Goal: Task Accomplishment & Management: Use online tool/utility

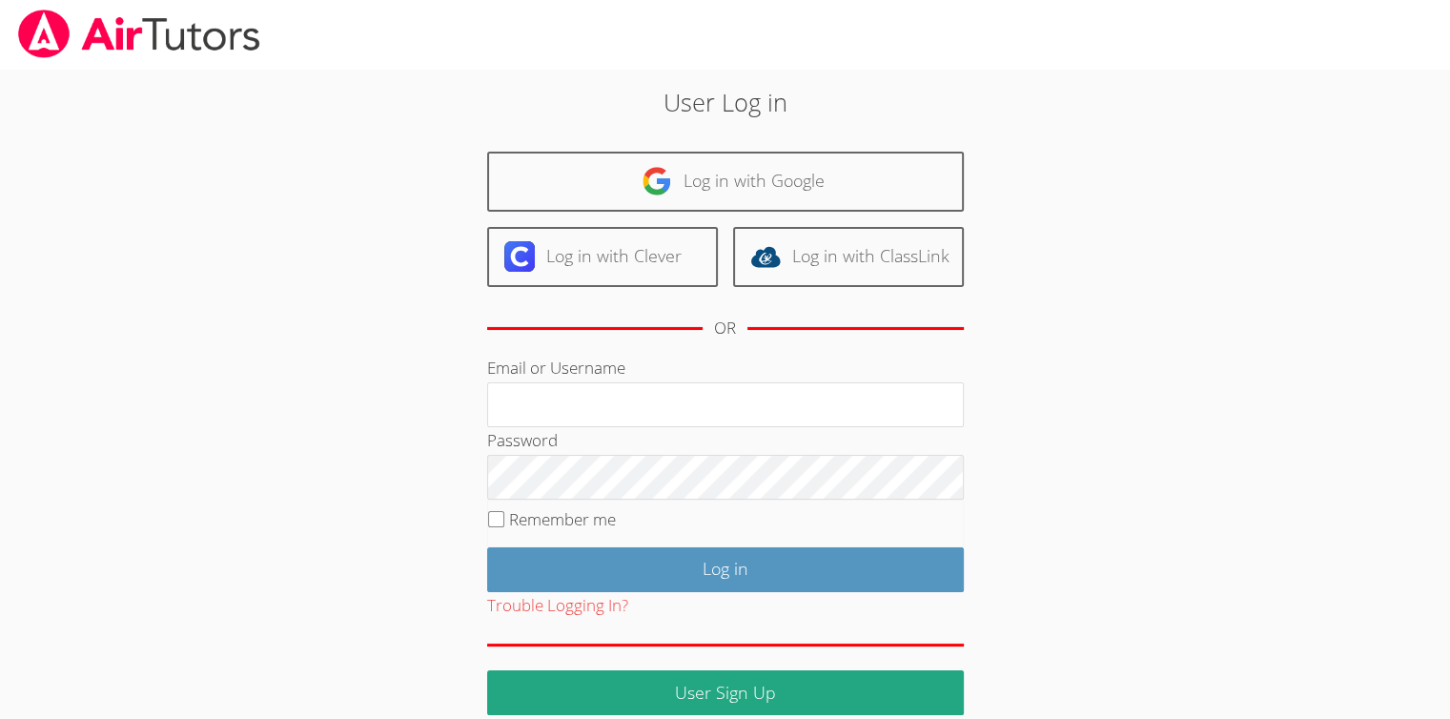
click at [634, 376] on div "Email or Username" at bounding box center [725, 391] width 477 height 72
click at [643, 402] on input "Email or Username" at bounding box center [725, 405] width 477 height 46
type input "Skonickisarah@gmail.com"
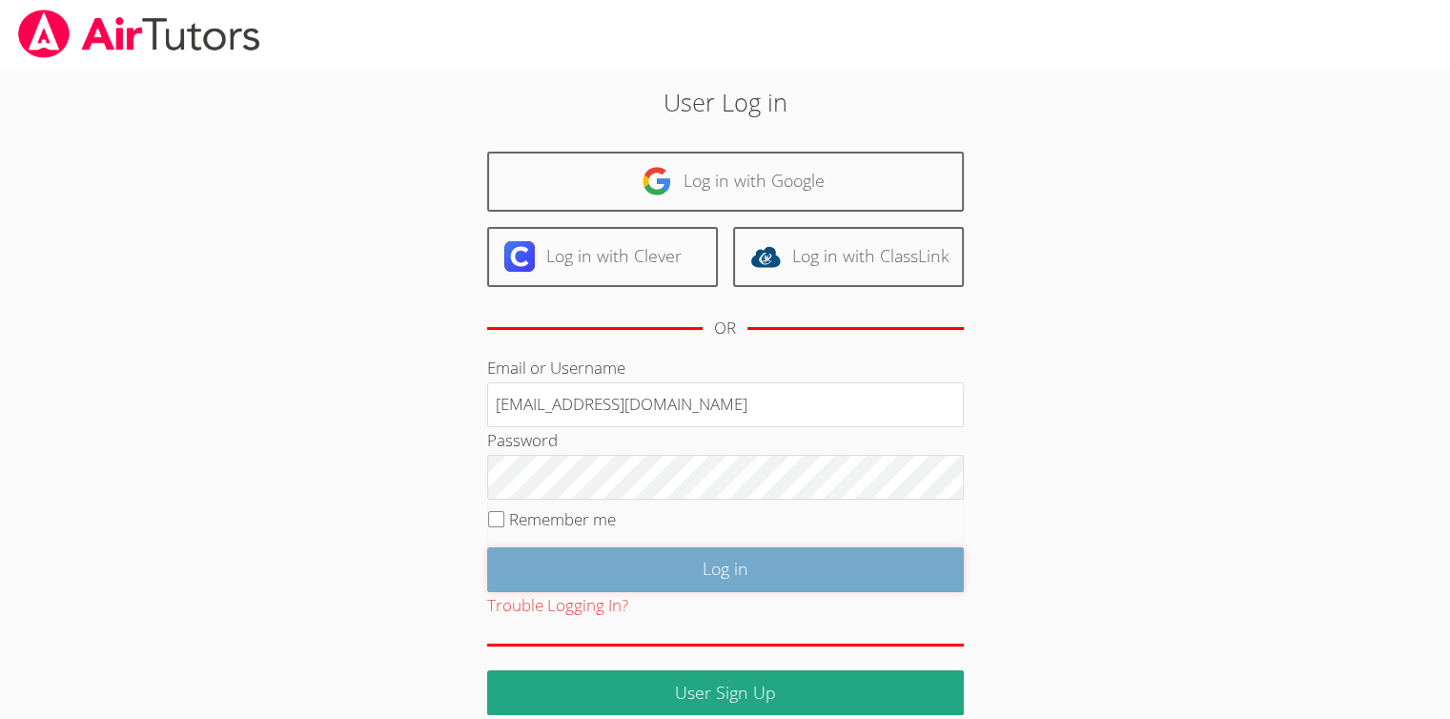
click at [722, 565] on input "Log in" at bounding box center [725, 569] width 477 height 45
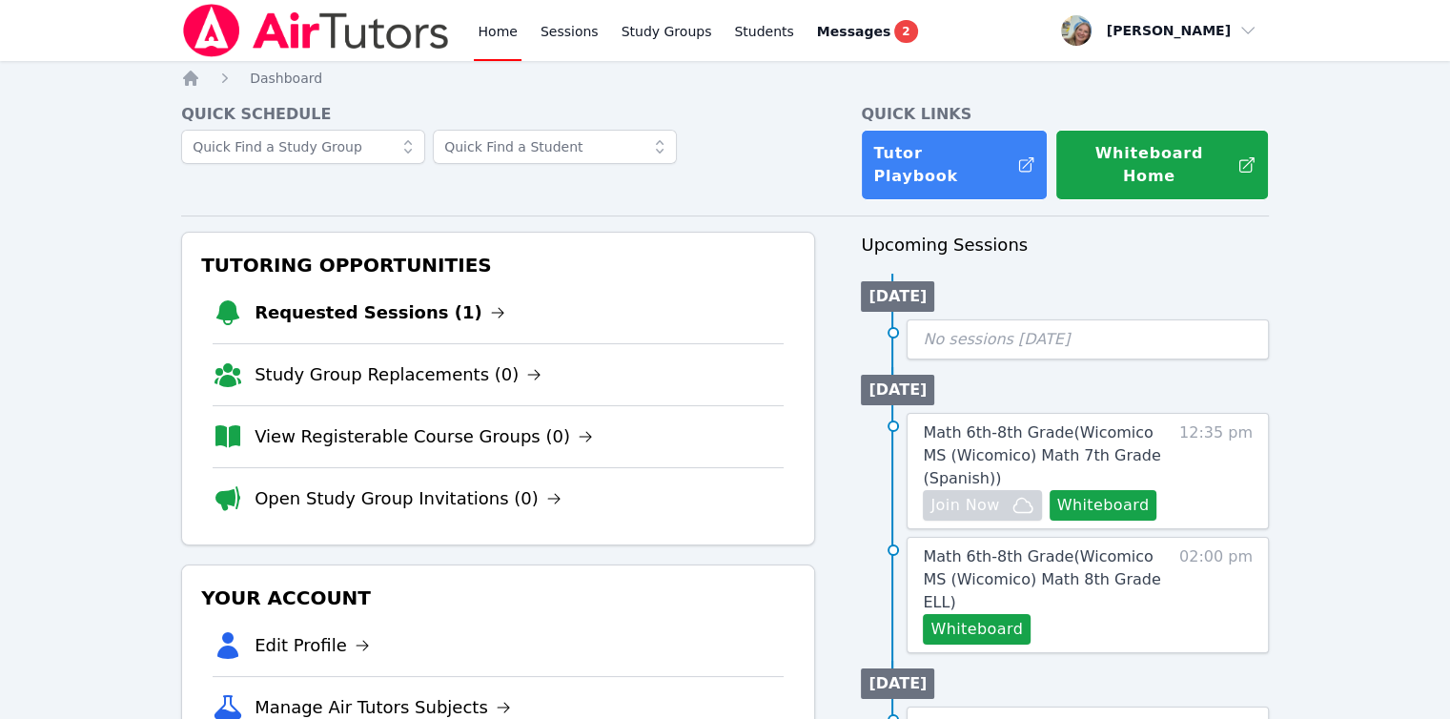
click at [378, 299] on link "Requested Sessions (1)" at bounding box center [380, 312] width 251 height 27
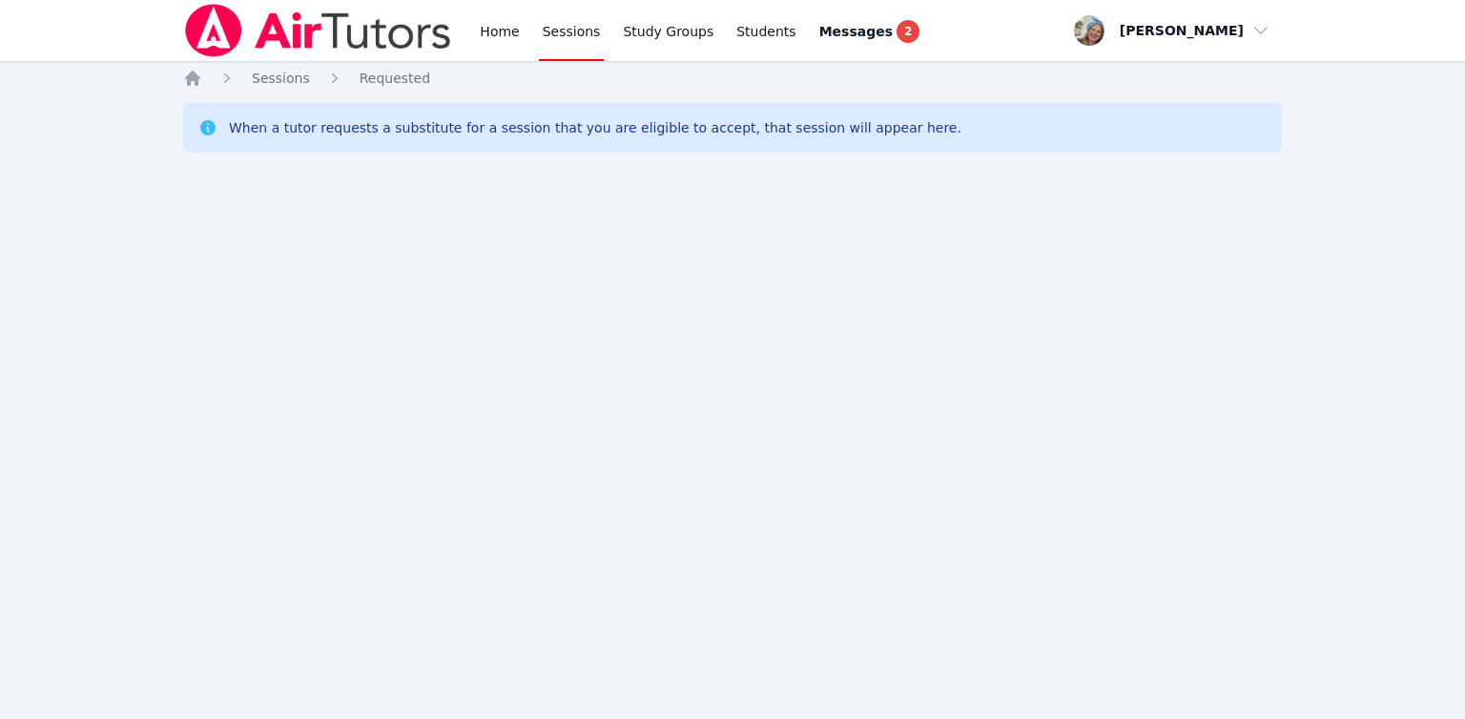
click at [474, 44] on div "Home Sessions Study Groups Students Messages 2" at bounding box center [553, 30] width 740 height 61
click at [516, 38] on link "Home" at bounding box center [499, 30] width 47 height 61
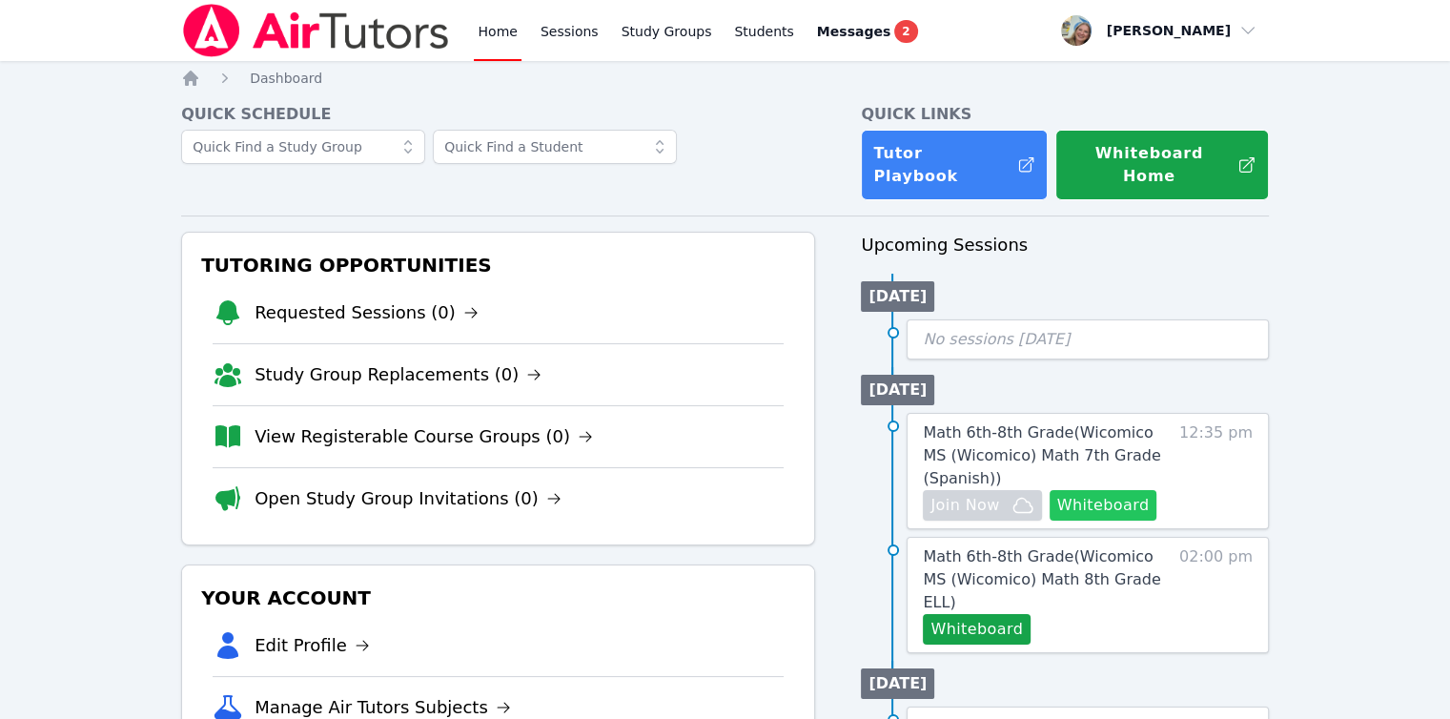
click at [1102, 490] on button "Whiteboard" at bounding box center [1104, 505] width 108 height 31
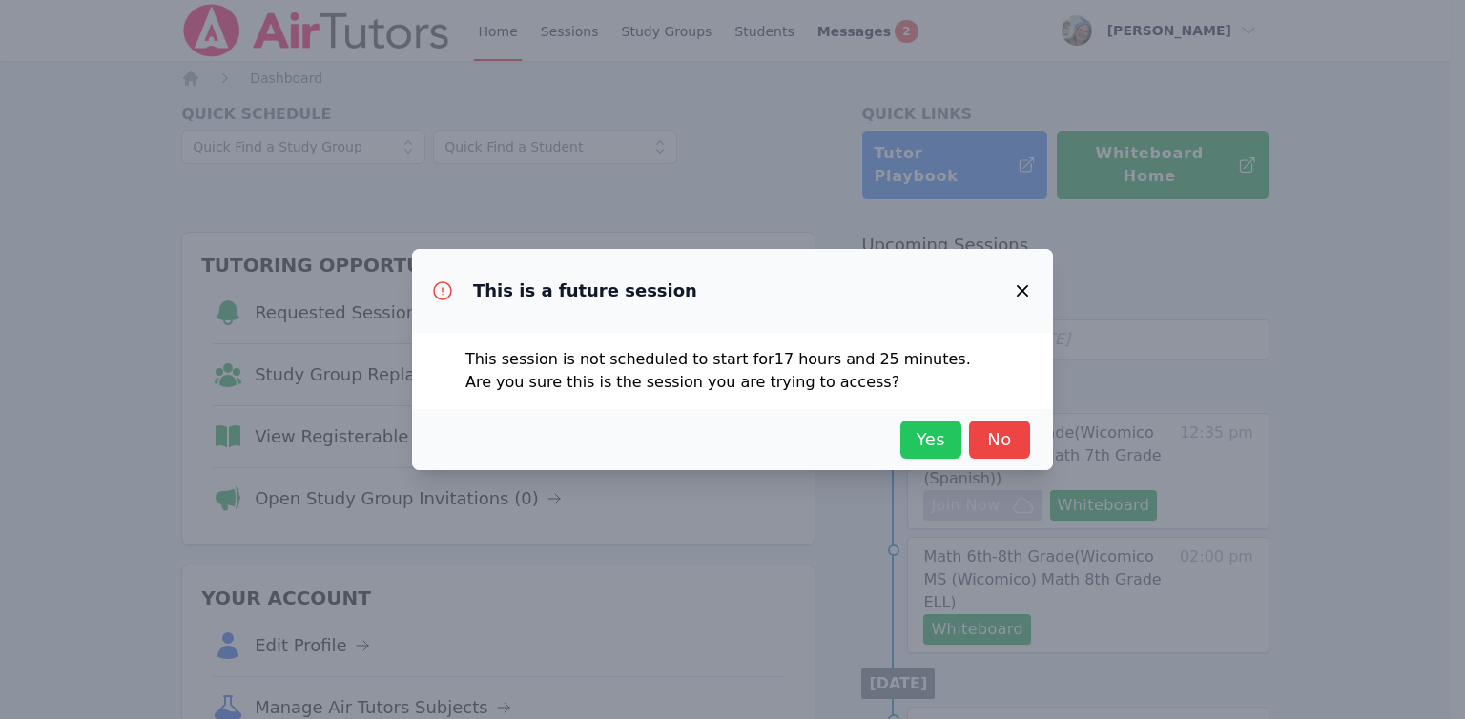
click at [945, 442] on span "Yes" at bounding box center [931, 439] width 42 height 27
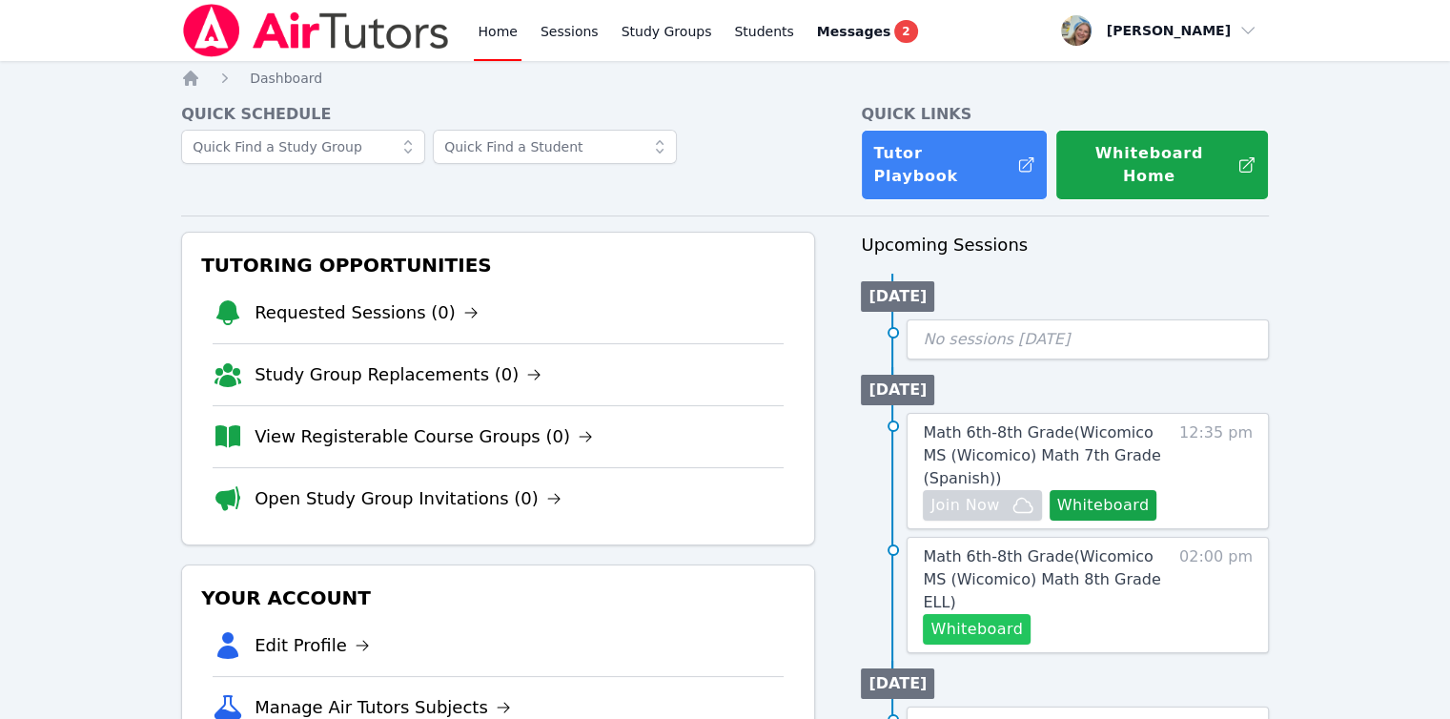
click at [960, 614] on button "Whiteboard" at bounding box center [977, 629] width 108 height 31
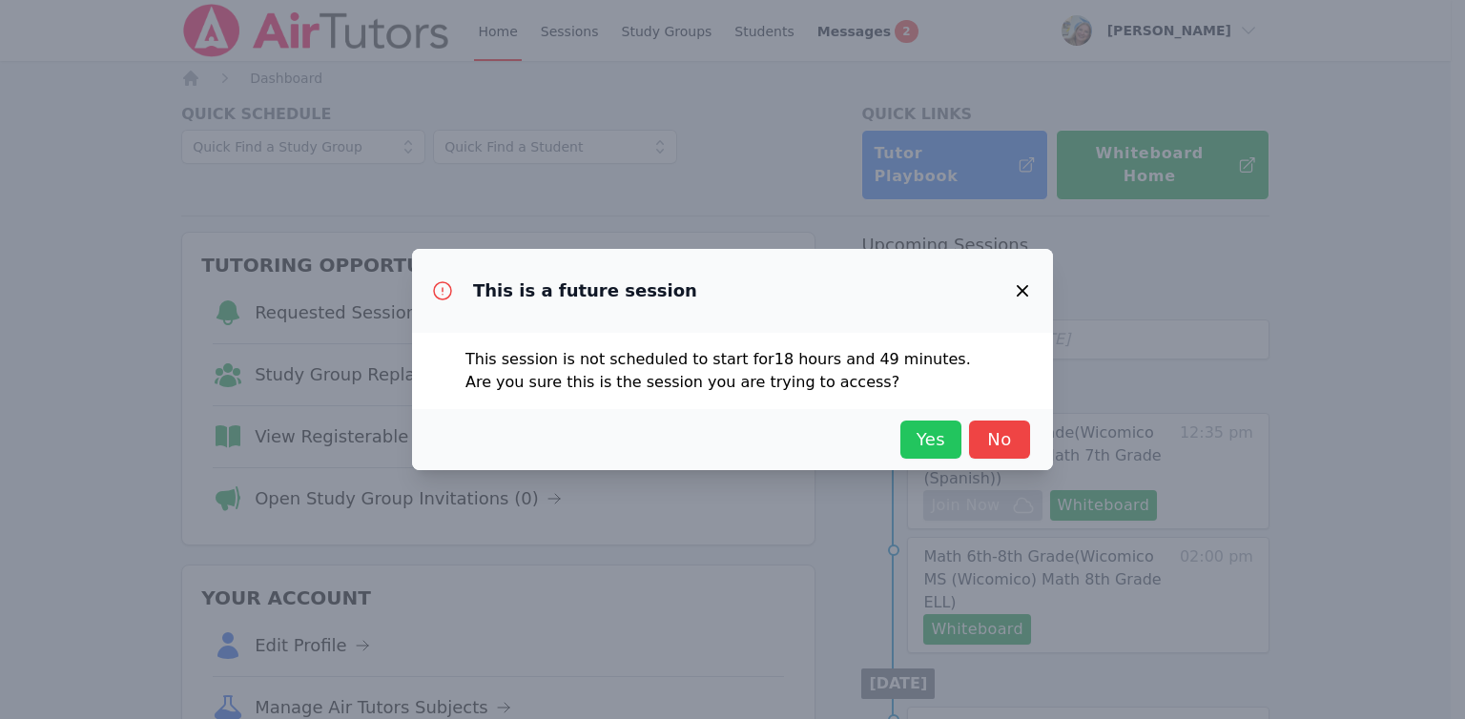
click at [919, 436] on span "Yes" at bounding box center [931, 439] width 42 height 27
